Goal: Navigation & Orientation: Go to known website

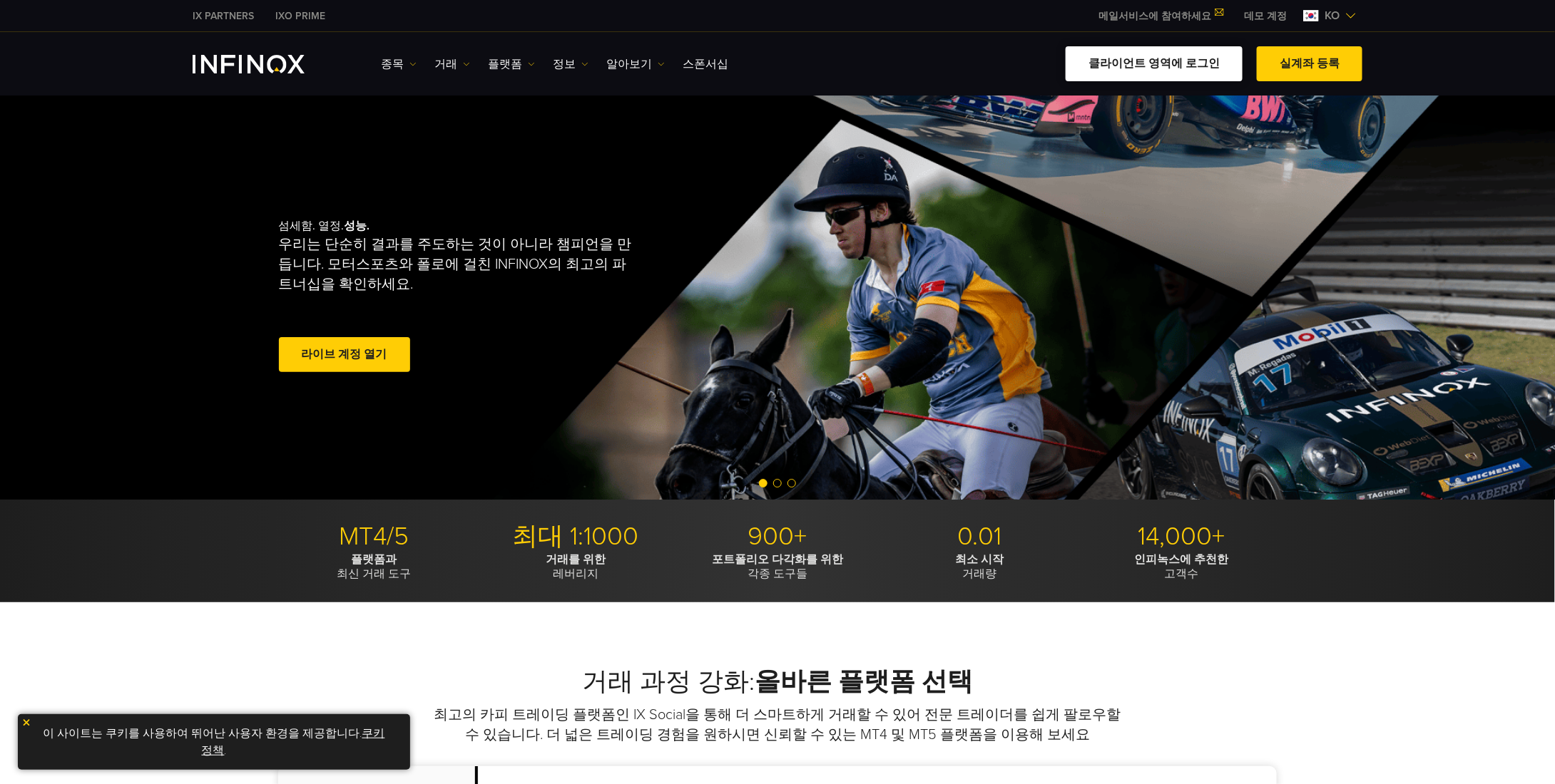
click at [1176, 75] on link "클라이언트 영역에 로그인" at bounding box center [1154, 64] width 177 height 35
click at [1116, 64] on link "클라이언트 영역에 로그인" at bounding box center [1154, 64] width 177 height 35
